Goal: Information Seeking & Learning: Understand process/instructions

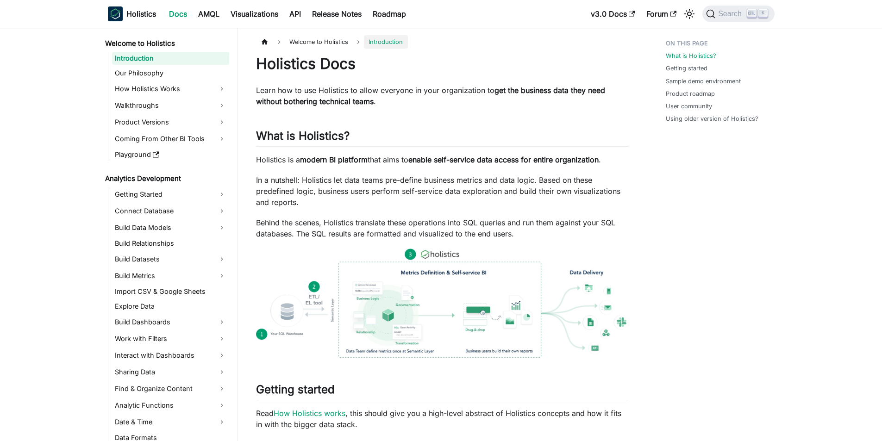
click at [395, 181] on p "In a nutshell: Holistics let data teams pre-define business metrics and data lo…" at bounding box center [442, 191] width 373 height 33
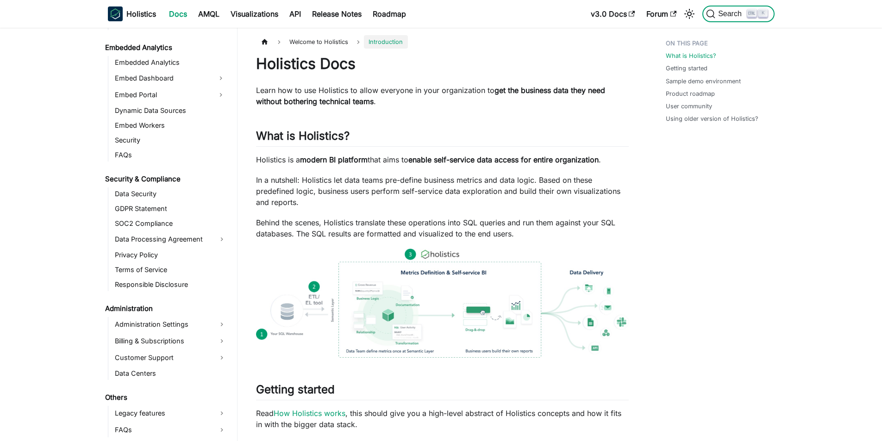
click at [738, 17] on span "Search" at bounding box center [731, 14] width 32 height 8
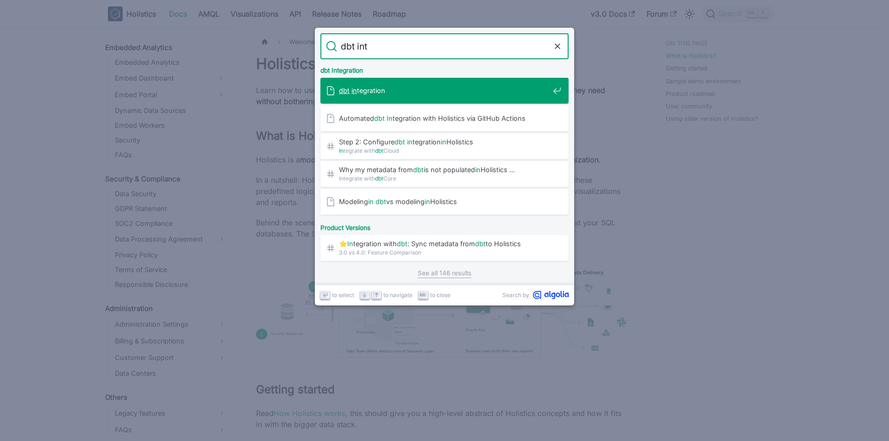
type input "dbt inte"
click at [362, 90] on span "dbt inte gration" at bounding box center [444, 90] width 210 height 9
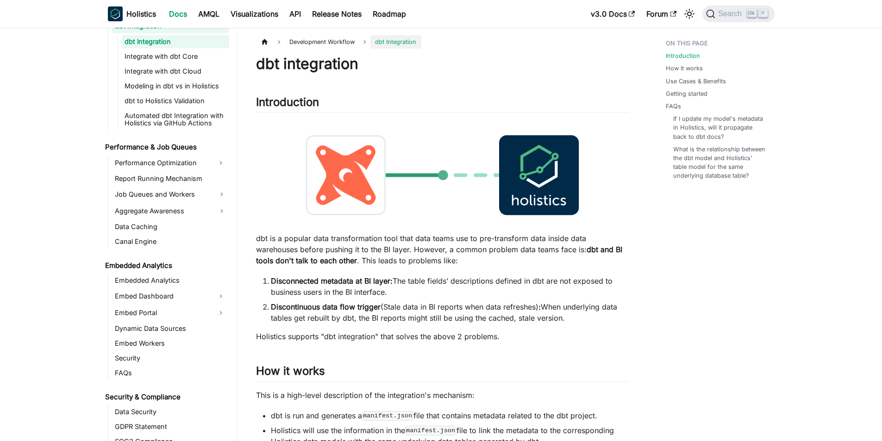
scroll to position [822, 0]
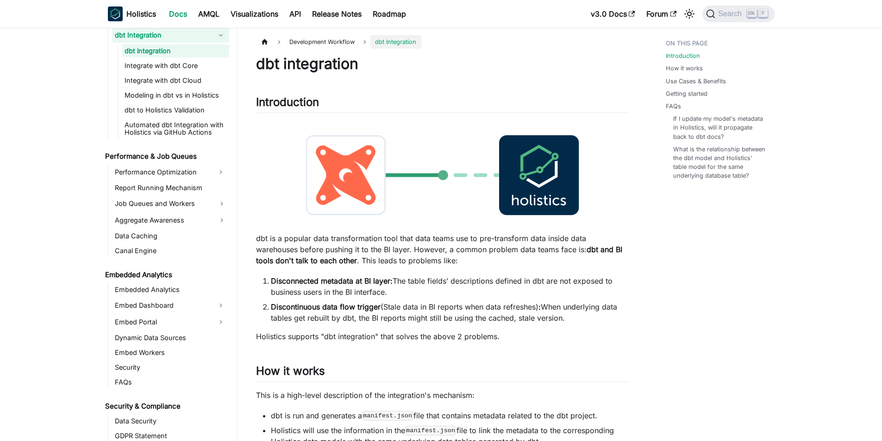
click at [402, 264] on p "dbt is a popular data transformation tool that data teams use to pre-transform …" at bounding box center [442, 249] width 373 height 33
drag, startPoint x: 329, startPoint y: 263, endPoint x: 378, endPoint y: 263, distance: 49.1
click at [378, 263] on p "dbt is a popular data transformation tool that data teams use to pre-transform …" at bounding box center [442, 249] width 373 height 33
click at [463, 263] on p "dbt is a popular data transformation tool that data teams use to pre-transform …" at bounding box center [442, 249] width 373 height 33
drag, startPoint x: 487, startPoint y: 250, endPoint x: 581, endPoint y: 252, distance: 93.6
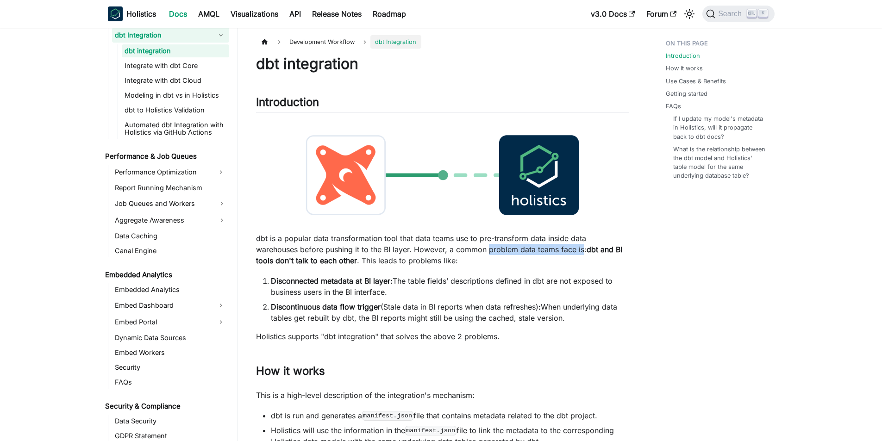
click at [581, 252] on p "dbt is a popular data transformation tool that data teams use to pre-transform …" at bounding box center [442, 249] width 373 height 33
click at [456, 262] on p "dbt is a popular data transformation tool that data teams use to pre-transform …" at bounding box center [442, 249] width 373 height 33
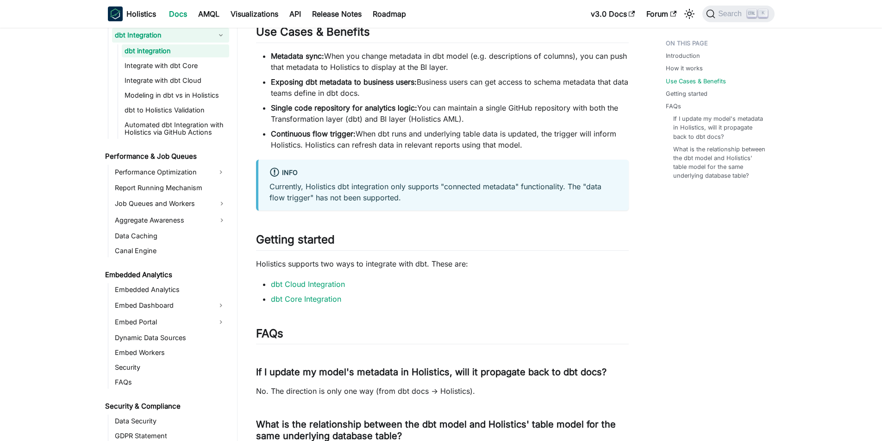
scroll to position [694, 0]
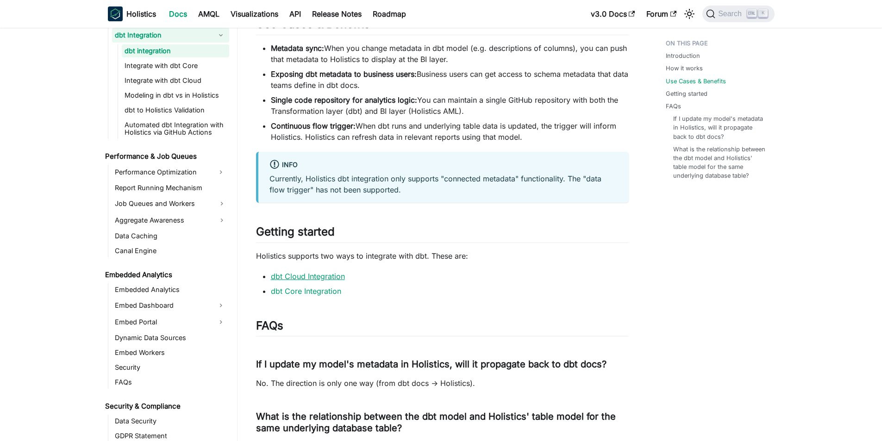
drag, startPoint x: 324, startPoint y: 276, endPoint x: 306, endPoint y: 279, distance: 17.4
click at [306, 279] on link "dbt Cloud Integration" at bounding box center [308, 276] width 74 height 9
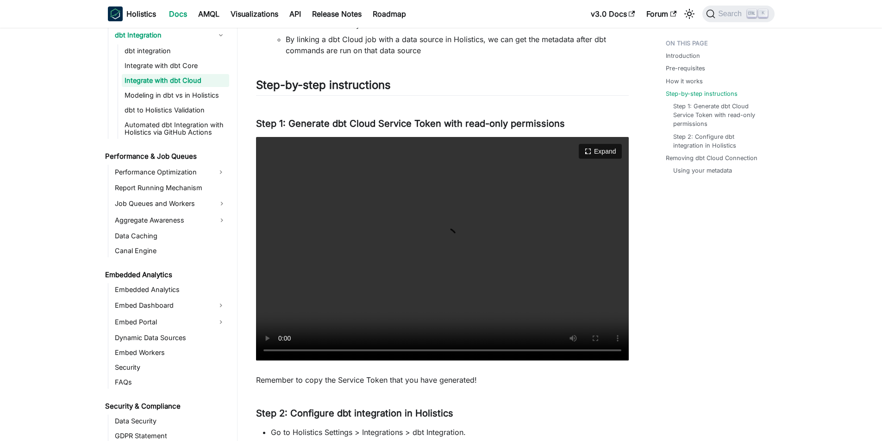
scroll to position [556, 0]
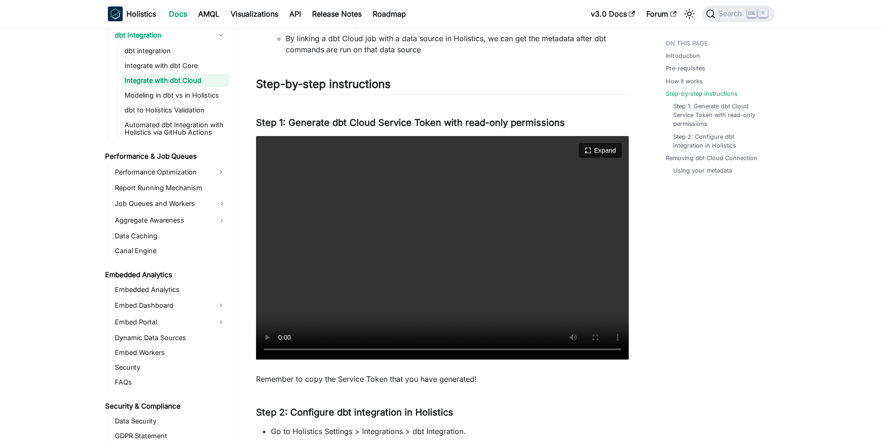
click at [376, 270] on video "Your browser does not support embedding video, but you can download it ." at bounding box center [442, 248] width 373 height 224
click at [385, 214] on video "Your browser does not support embedding video, but you can download it ." at bounding box center [442, 248] width 373 height 224
click at [418, 270] on video "Your browser does not support embedding video, but you can download it ." at bounding box center [442, 248] width 373 height 224
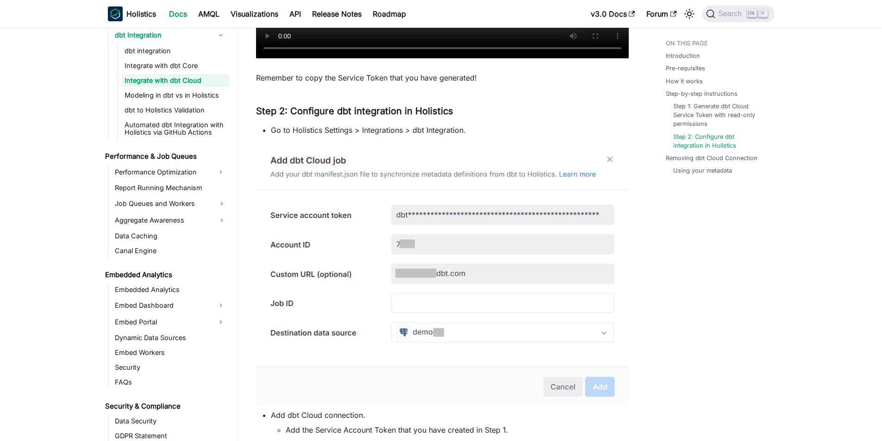
scroll to position [880, 0]
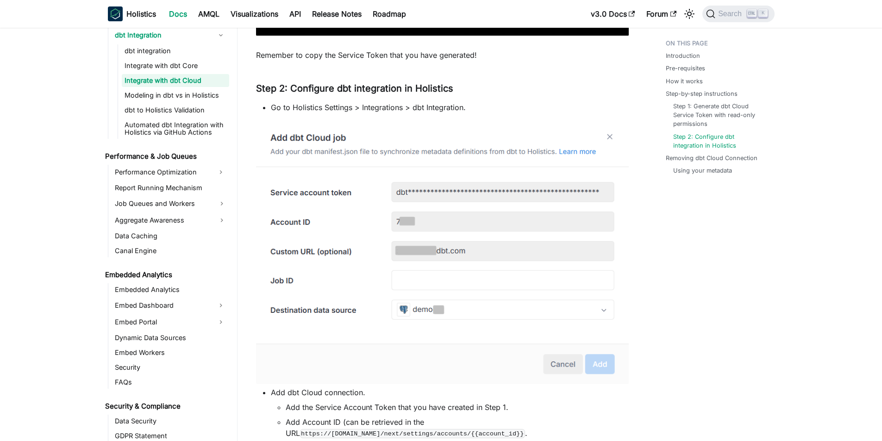
click at [355, 245] on img at bounding box center [442, 253] width 373 height 262
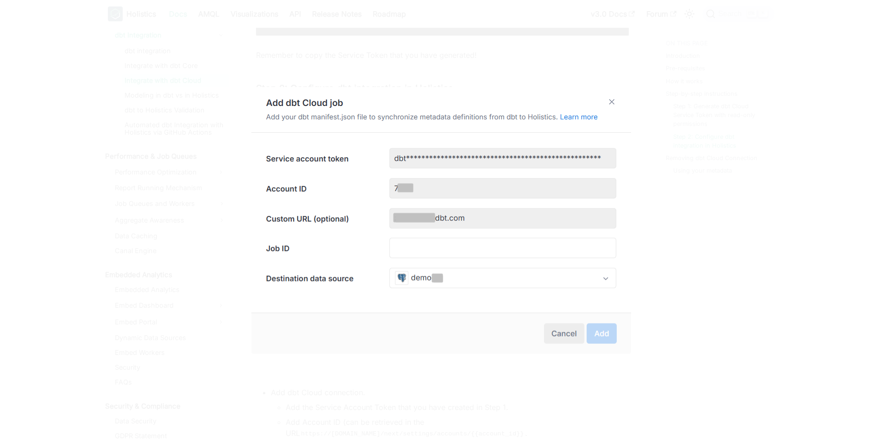
click at [369, 250] on img at bounding box center [441, 220] width 380 height 267
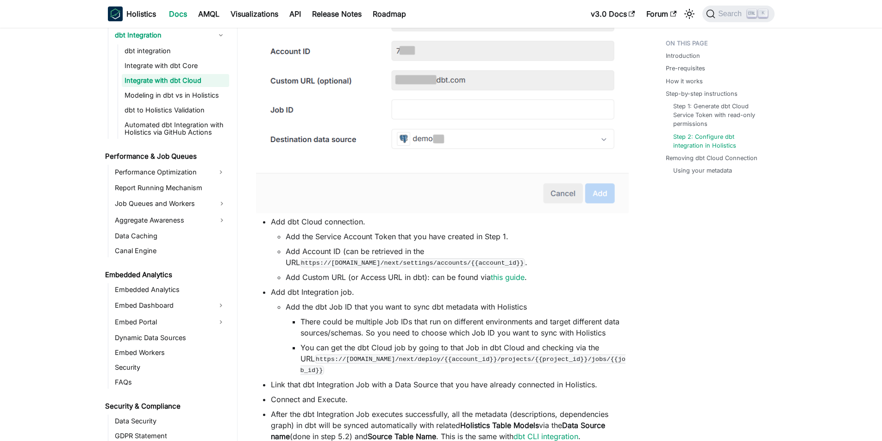
scroll to position [1065, 0]
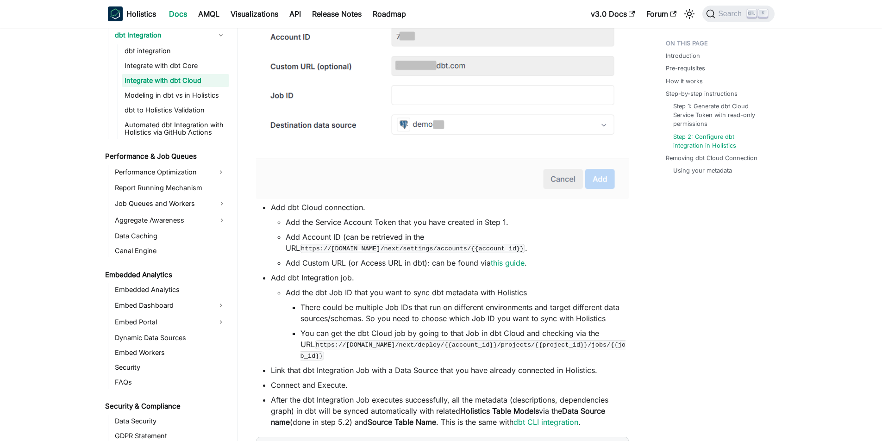
click at [339, 298] on li "Add the dbt Job ID that you want to sync dbt metadata with Holistics There coul…" at bounding box center [457, 324] width 343 height 74
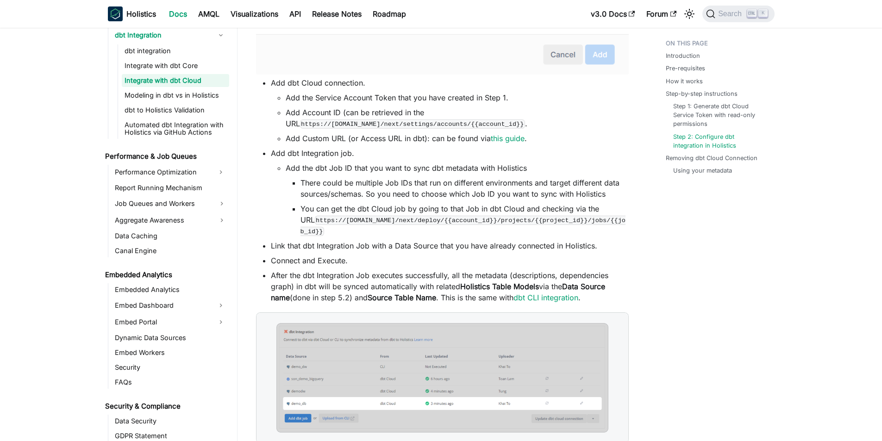
scroll to position [1204, 0]
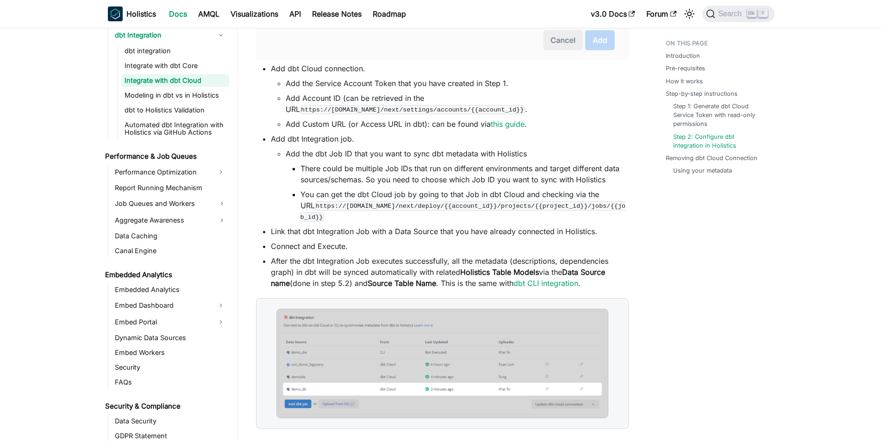
click at [338, 256] on li "After the dbt Integration Job executes successfully, all the metadata (descript…" at bounding box center [450, 272] width 358 height 33
drag, startPoint x: 344, startPoint y: 225, endPoint x: 417, endPoint y: 225, distance: 73.1
click at [417, 226] on li "Link that dbt Integration Job with a Data Source that you have already connecte…" at bounding box center [450, 231] width 358 height 11
click at [452, 226] on li "Link that dbt Integration Job with a Data Source that you have already connecte…" at bounding box center [450, 231] width 358 height 11
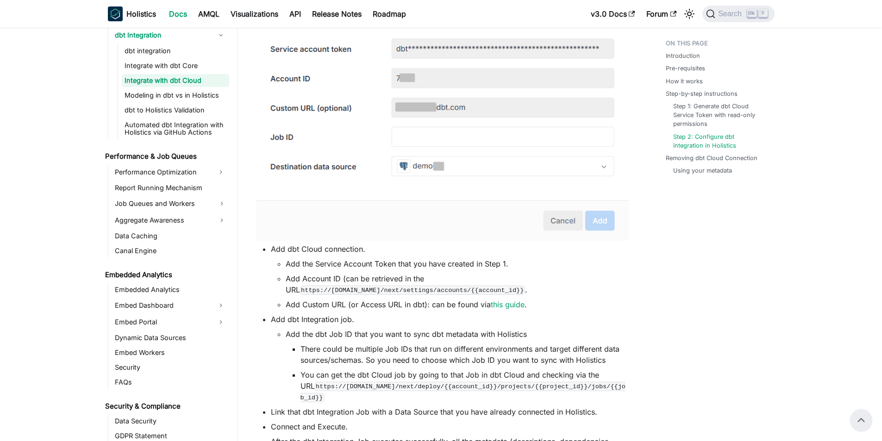
scroll to position [972, 0]
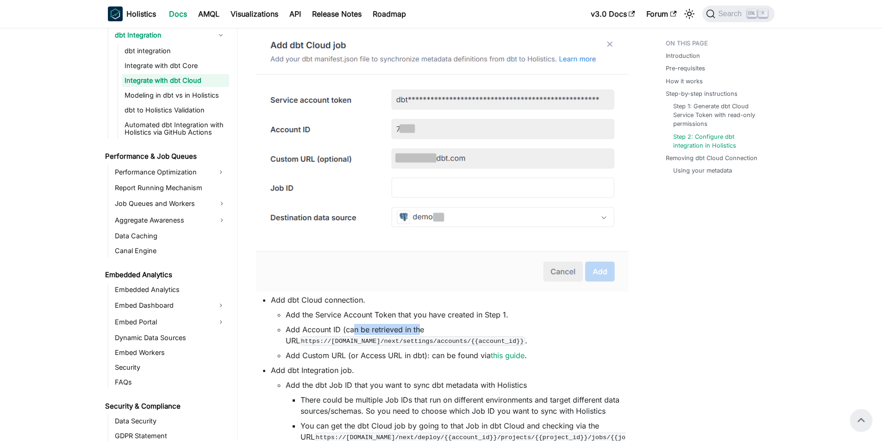
drag, startPoint x: 352, startPoint y: 331, endPoint x: 420, endPoint y: 331, distance: 68.1
click at [420, 331] on li "Add Account ID (can be retrieved in the URL https://[DOMAIN_NAME]/next/settings…" at bounding box center [457, 335] width 343 height 22
click at [443, 331] on li "Add Account ID (can be retrieved in the URL https://[DOMAIN_NAME]/next/settings…" at bounding box center [457, 335] width 343 height 22
click at [349, 324] on ul "Add the Service Account Token that you have created in Step 1. Add Account ID (…" at bounding box center [450, 335] width 358 height 52
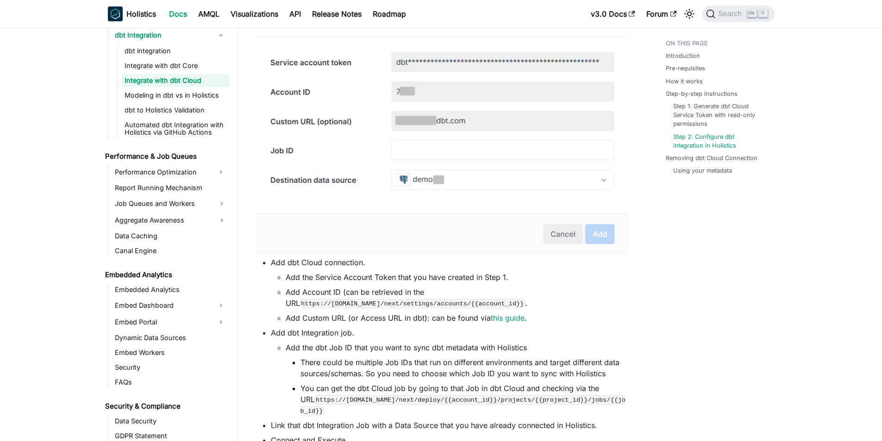
scroll to position [1065, 0]
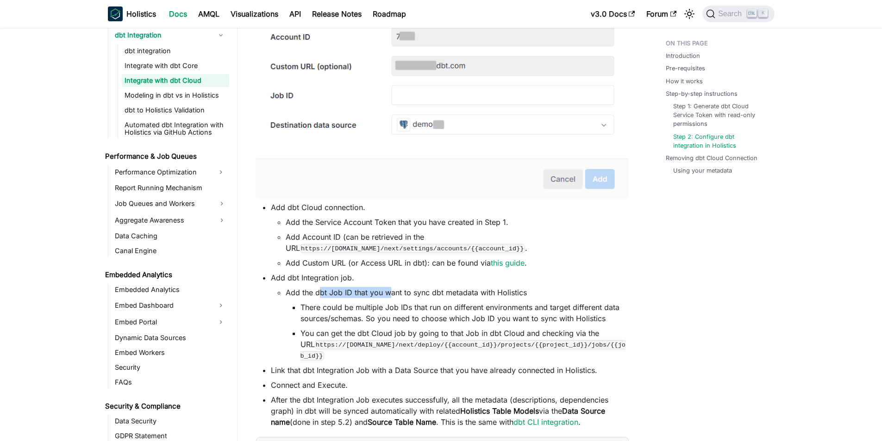
drag, startPoint x: 318, startPoint y: 294, endPoint x: 409, endPoint y: 293, distance: 91.2
click at [395, 293] on li "Add the dbt Job ID that you want to sync dbt metadata with Holistics There coul…" at bounding box center [457, 324] width 343 height 74
drag, startPoint x: 419, startPoint y: 293, endPoint x: 500, endPoint y: 294, distance: 81.0
click at [477, 293] on li "Add the dbt Job ID that you want to sync dbt metadata with Holistics There coul…" at bounding box center [457, 324] width 343 height 74
click at [507, 295] on li "Add the dbt Job ID that you want to sync dbt metadata with Holistics There coul…" at bounding box center [457, 324] width 343 height 74
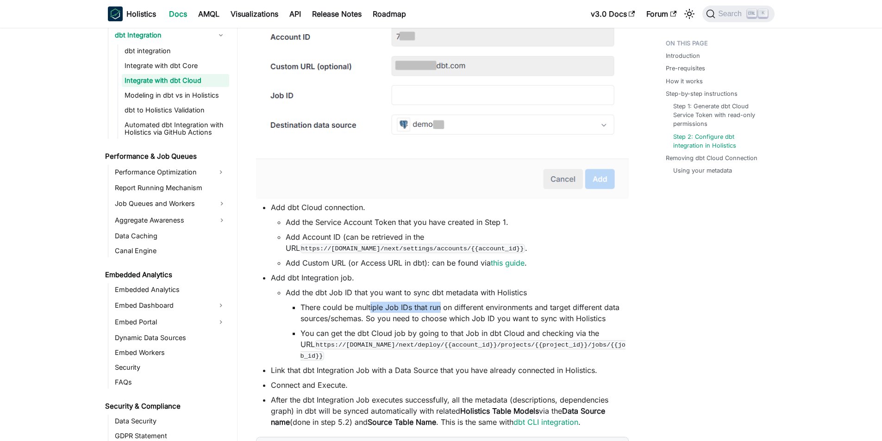
drag, startPoint x: 410, startPoint y: 309, endPoint x: 443, endPoint y: 310, distance: 32.9
click at [442, 310] on li "There could be multiple Job IDs that run on different environments and target d…" at bounding box center [464, 313] width 328 height 22
drag, startPoint x: 470, startPoint y: 310, endPoint x: 520, endPoint y: 312, distance: 49.6
click at [516, 312] on li "There could be multiple Job IDs that run on different environments and target d…" at bounding box center [464, 313] width 328 height 22
drag, startPoint x: 543, startPoint y: 312, endPoint x: 611, endPoint y: 312, distance: 68.5
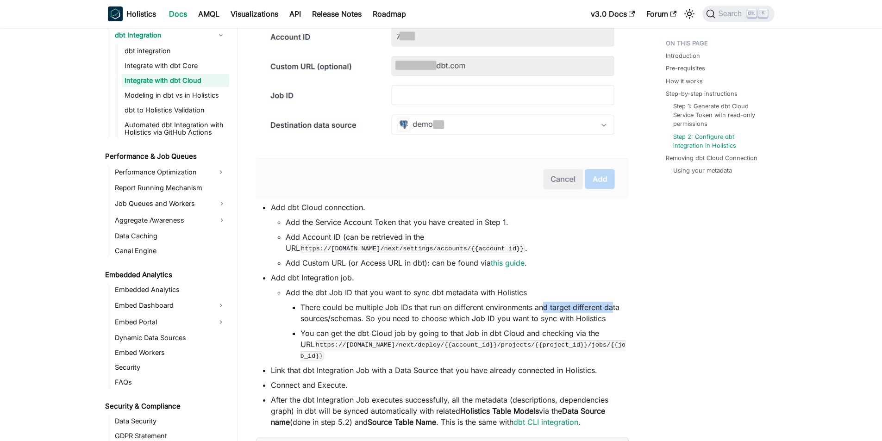
click at [611, 312] on li "There could be multiple Job IDs that run on different environments and target d…" at bounding box center [464, 313] width 328 height 22
drag, startPoint x: 382, startPoint y: 318, endPoint x: 416, endPoint y: 318, distance: 34.3
click at [391, 318] on li "There could be multiple Job IDs that run on different environments and target d…" at bounding box center [464, 313] width 328 height 22
drag, startPoint x: 452, startPoint y: 318, endPoint x: 538, endPoint y: 320, distance: 86.1
click at [538, 320] on li "There could be multiple Job IDs that run on different environments and target d…" at bounding box center [464, 313] width 328 height 22
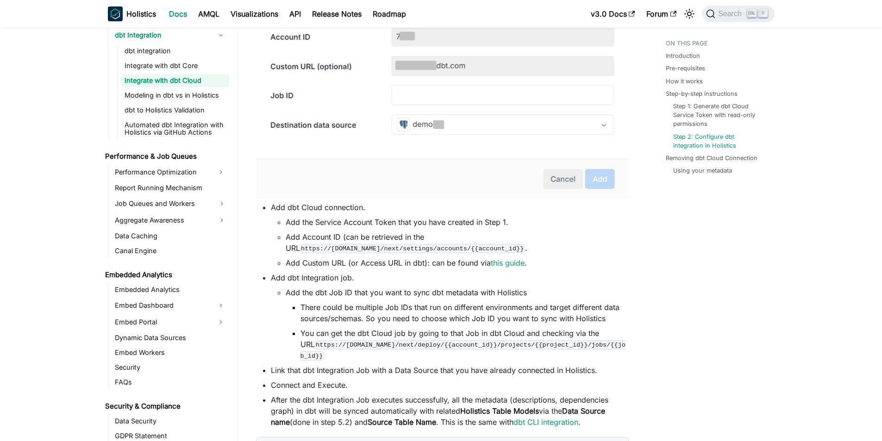
click at [545, 320] on li "There could be multiple Job IDs that run on different environments and target d…" at bounding box center [464, 313] width 328 height 22
drag, startPoint x: 412, startPoint y: 334, endPoint x: 461, endPoint y: 335, distance: 48.6
click at [461, 335] on li "You can get the dbt Cloud job by going to that Job in dbt Cloud and checking vi…" at bounding box center [464, 344] width 328 height 33
drag, startPoint x: 503, startPoint y: 334, endPoint x: 532, endPoint y: 334, distance: 28.7
click at [532, 334] on li "You can get the dbt Cloud job by going to that Job in dbt Cloud and checking vi…" at bounding box center [464, 344] width 328 height 33
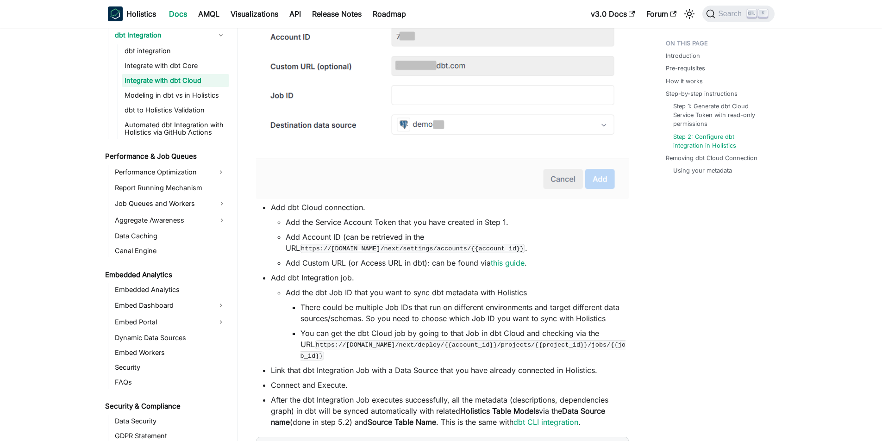
click at [458, 333] on li "You can get the dbt Cloud job by going to that Job in dbt Cloud and checking vi…" at bounding box center [464, 344] width 328 height 33
click at [312, 306] on li "There could be multiple Job IDs that run on different environments and target d…" at bounding box center [464, 313] width 328 height 22
drag, startPoint x: 311, startPoint y: 294, endPoint x: 382, endPoint y: 295, distance: 71.3
click at [382, 295] on li "Add the dbt Job ID that you want to sync dbt metadata with Holistics There coul…" at bounding box center [457, 324] width 343 height 74
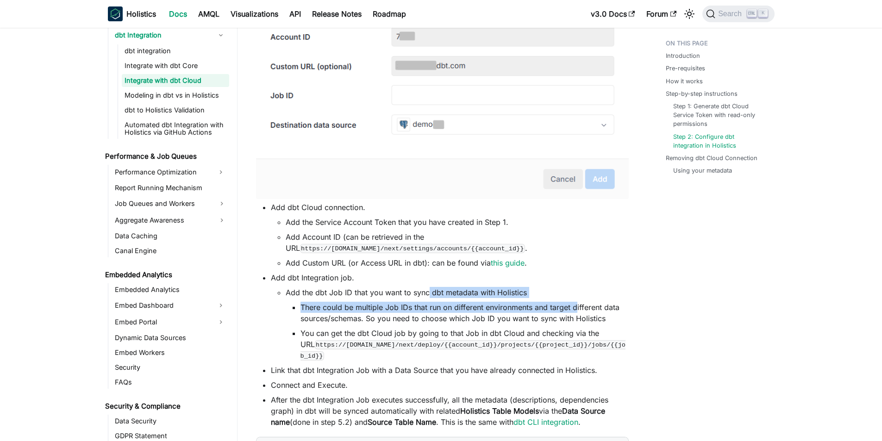
drag, startPoint x: 429, startPoint y: 295, endPoint x: 575, endPoint y: 299, distance: 146.3
click at [575, 299] on li "Add the dbt Job ID that you want to sync dbt metadata with Holistics There coul…" at bounding box center [457, 324] width 343 height 74
click at [434, 301] on li "Add the dbt Job ID that you want to sync dbt metadata with Holistics There coul…" at bounding box center [457, 324] width 343 height 74
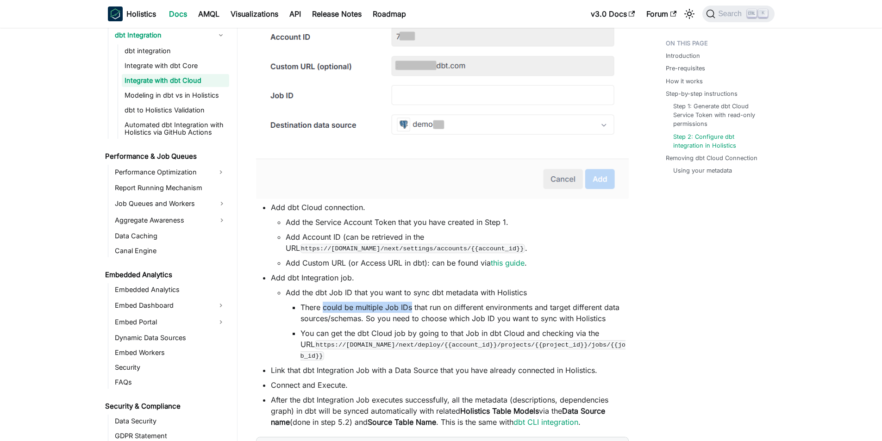
drag, startPoint x: 333, startPoint y: 306, endPoint x: 412, endPoint y: 308, distance: 78.7
click at [412, 308] on li "There could be multiple Job IDs that run on different environments and target d…" at bounding box center [464, 313] width 328 height 22
drag, startPoint x: 450, startPoint y: 308, endPoint x: 471, endPoint y: 308, distance: 21.8
click at [471, 308] on li "There could be multiple Job IDs that run on different environments and target d…" at bounding box center [464, 313] width 328 height 22
drag, startPoint x: 493, startPoint y: 308, endPoint x: 560, endPoint y: 311, distance: 66.7
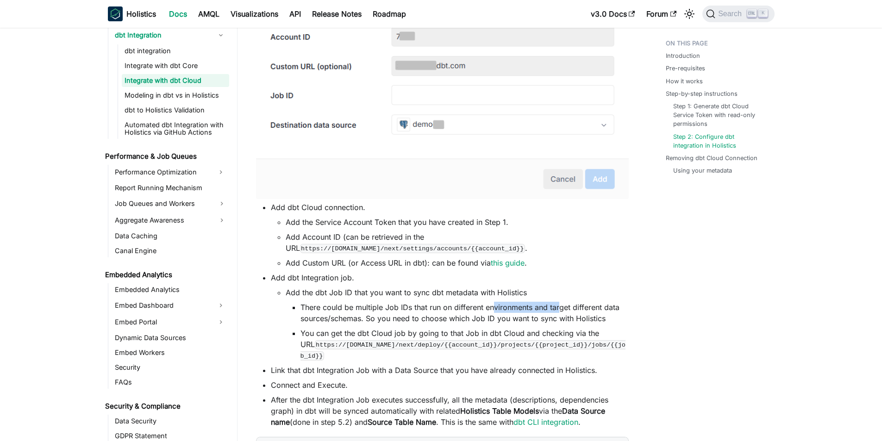
click at [560, 311] on li "There could be multiple Job IDs that run on different environments and target d…" at bounding box center [464, 313] width 328 height 22
click at [366, 316] on li "There could be multiple Job IDs that run on different environments and target d…" at bounding box center [464, 313] width 328 height 22
drag, startPoint x: 414, startPoint y: 317, endPoint x: 521, endPoint y: 319, distance: 107.4
click at [521, 319] on li "There could be multiple Job IDs that run on different environments and target d…" at bounding box center [464, 313] width 328 height 22
click at [327, 328] on li "You can get the dbt Cloud job by going to that Job in dbt Cloud and checking vi…" at bounding box center [464, 344] width 328 height 33
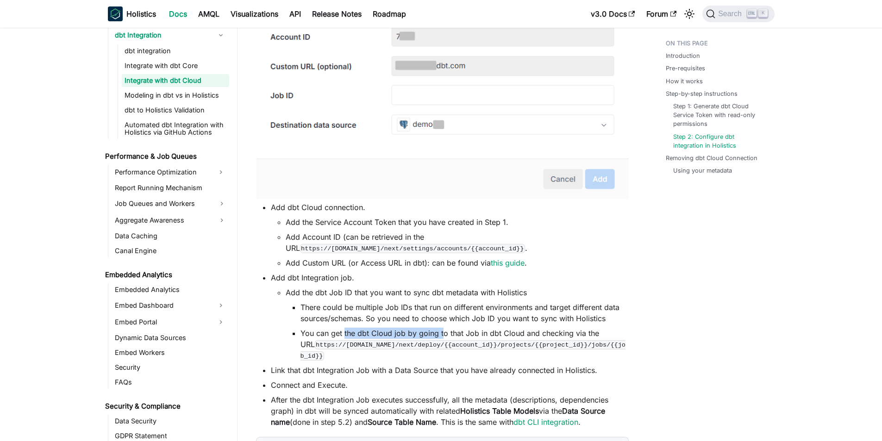
drag, startPoint x: 344, startPoint y: 336, endPoint x: 442, endPoint y: 335, distance: 97.2
click at [442, 335] on li "You can get the dbt Cloud job by going to that Job in dbt Cloud and checking vi…" at bounding box center [464, 344] width 328 height 33
drag, startPoint x: 455, startPoint y: 332, endPoint x: 490, endPoint y: 335, distance: 35.8
click at [490, 335] on li "You can get the dbt Cloud job by going to that Job in dbt Cloud and checking vi…" at bounding box center [464, 344] width 328 height 33
click at [512, 335] on li "You can get the dbt Cloud job by going to that Job in dbt Cloud and checking vi…" at bounding box center [464, 344] width 328 height 33
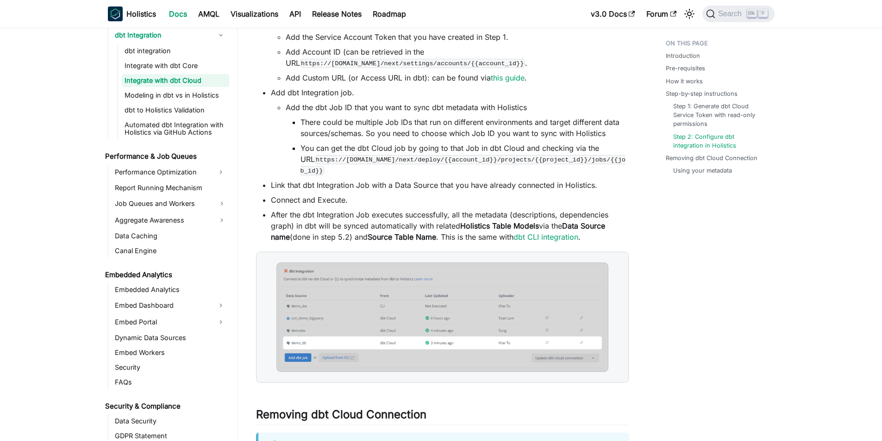
scroll to position [1296, 0]
